Goal: Download file/media

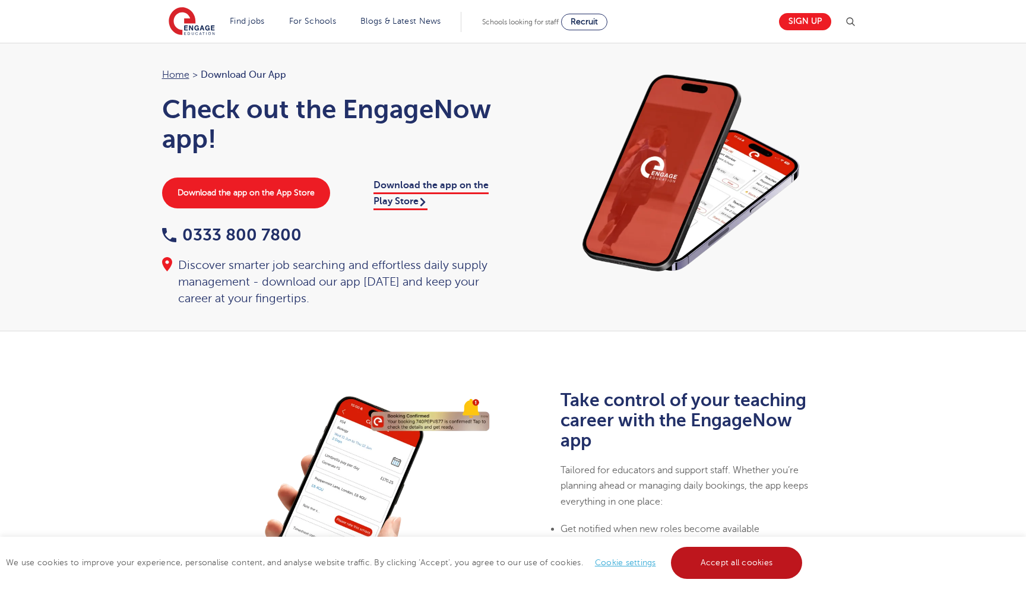
click at [723, 564] on link "Accept all cookies" at bounding box center [737, 563] width 132 height 32
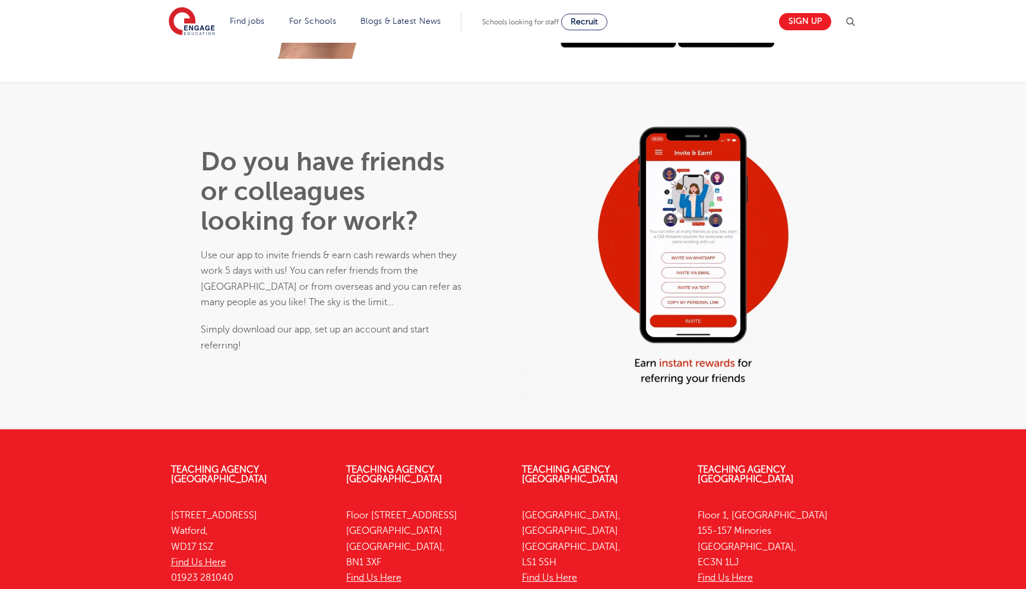
scroll to position [641, 0]
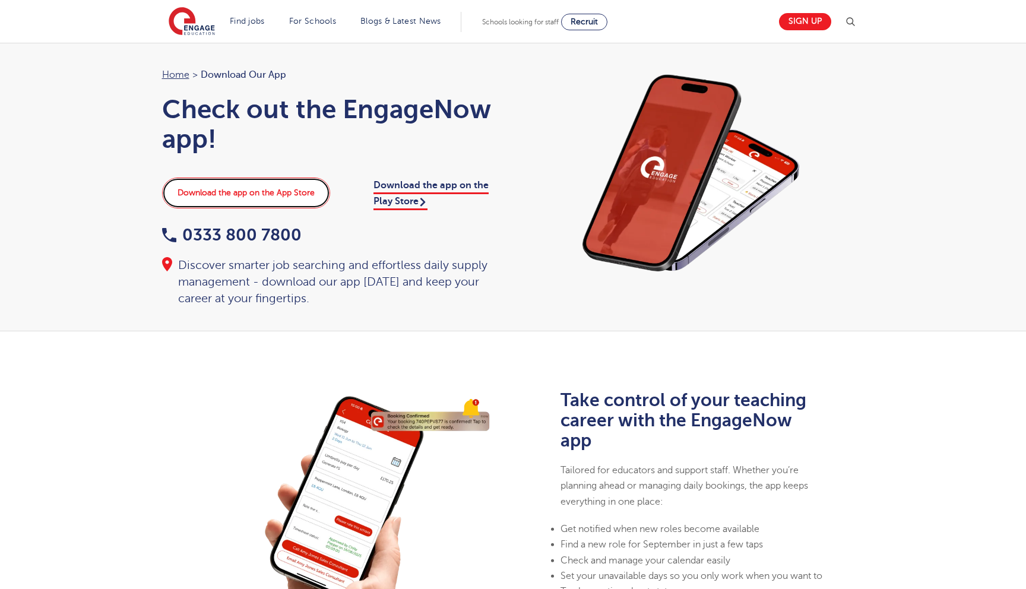
click at [269, 194] on link "Download the app on the App Store" at bounding box center [246, 193] width 168 height 31
